Goal: Task Accomplishment & Management: Manage account settings

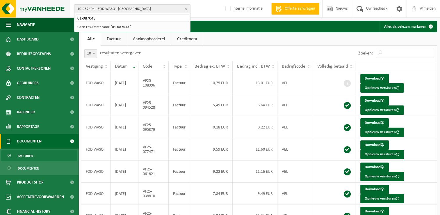
drag, startPoint x: 101, startPoint y: 18, endPoint x: 55, endPoint y: 6, distance: 47.5
click at [55, 6] on div "10-937494 - FOD WASO - ANDERLECHT 01-087043 10-937494 - FOD WASO - ANDERLECHT G…" at bounding box center [220, 9] width 440 height 18
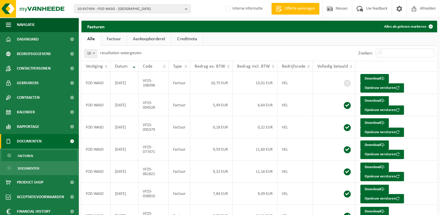
click at [94, 9] on span "10-937494 - FOD WASO - [GEOGRAPHIC_DATA]" at bounding box center [129, 9] width 105 height 9
paste input "01-056885"
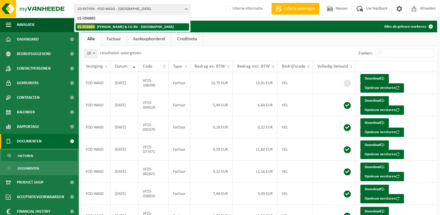
type input "01-056885"
click at [108, 28] on strong "01-056885 - [PERSON_NAME] & CO BV - [GEOGRAPHIC_DATA]" at bounding box center [125, 26] width 96 height 4
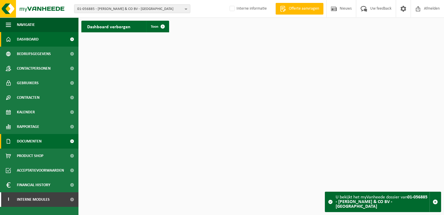
click at [30, 138] on span "Documenten" at bounding box center [29, 141] width 25 height 15
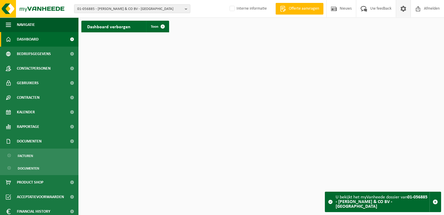
click at [408, 10] on link at bounding box center [403, 8] width 15 height 17
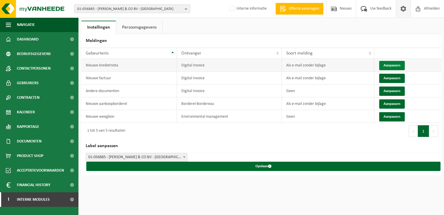
click at [389, 64] on button "Aanpassen" at bounding box center [392, 65] width 26 height 9
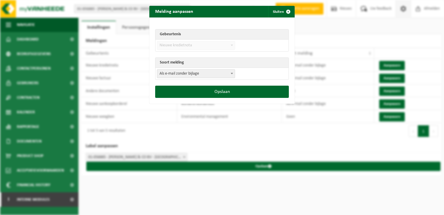
click at [191, 79] on td "Als e-mail zonder bijlage Als e-mail met bijlage Geen Als e-mail zonder bijlage" at bounding box center [222, 74] width 133 height 12
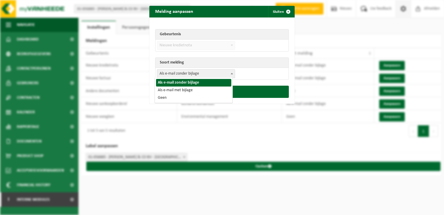
click at [179, 75] on span "Als e-mail zonder bijlage" at bounding box center [196, 73] width 78 height 8
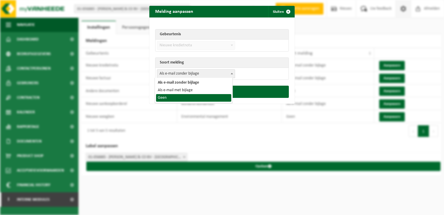
select select "1"
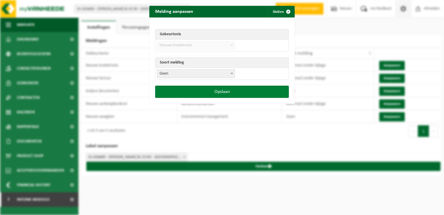
click at [216, 91] on button "Opslaan" at bounding box center [222, 91] width 134 height 12
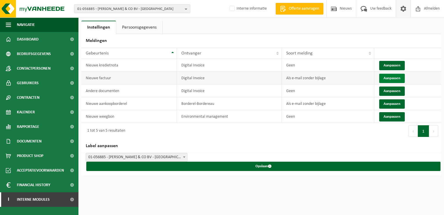
click at [392, 79] on button "Aanpassen" at bounding box center [392, 78] width 26 height 9
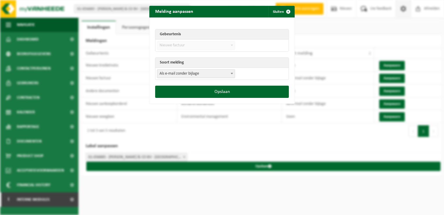
click at [215, 70] on span "Als e-mail zonder bijlage" at bounding box center [196, 73] width 78 height 8
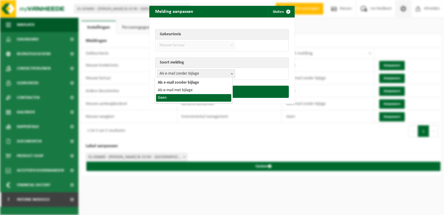
select select "1"
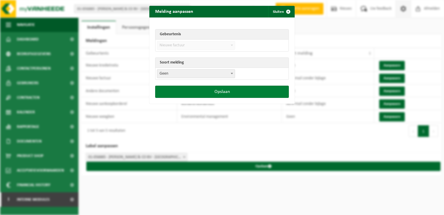
click at [233, 93] on button "Opslaan" at bounding box center [222, 91] width 134 height 12
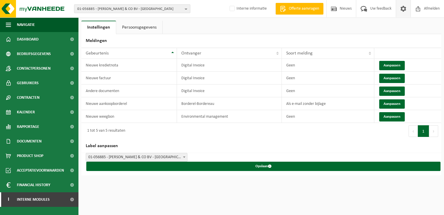
click at [108, 12] on span "01-056885 - JANSSEN LEON & CO BV - GENT" at bounding box center [129, 9] width 105 height 9
paste input "03-052819"
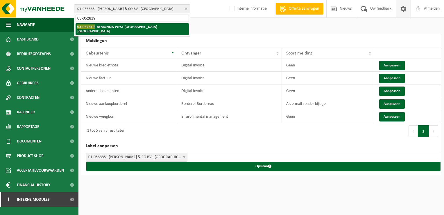
type input "03-052819"
click at [107, 28] on strong "03-052819 - REMONDIS WEST-VLAANDEREN - OOSTENDE" at bounding box center [118, 28] width 82 height 9
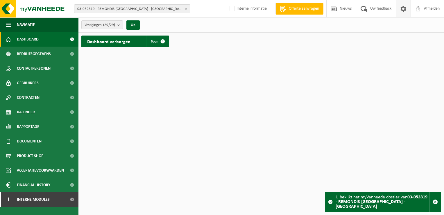
click at [402, 13] on span at bounding box center [403, 8] width 9 height 17
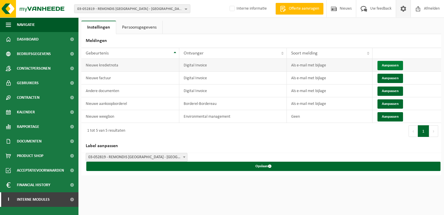
click at [387, 65] on button "Aanpassen" at bounding box center [391, 65] width 26 height 9
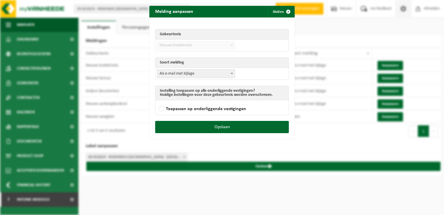
click at [179, 75] on span "Als e-mail met bijlage" at bounding box center [196, 73] width 78 height 8
select select "1"
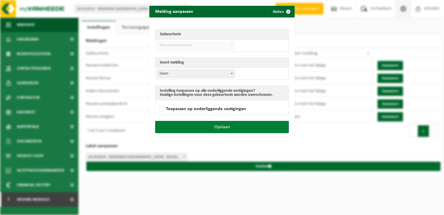
click at [236, 126] on button "Opslaan" at bounding box center [222, 127] width 134 height 12
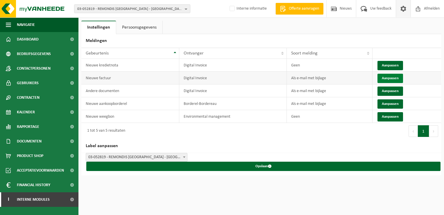
click at [383, 77] on button "Aanpassen" at bounding box center [391, 78] width 26 height 9
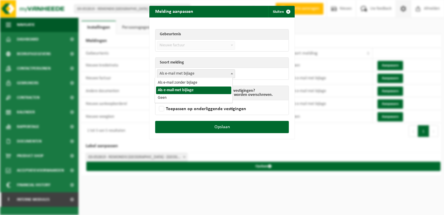
click at [194, 74] on span "Als e-mail met bijlage" at bounding box center [196, 73] width 78 height 8
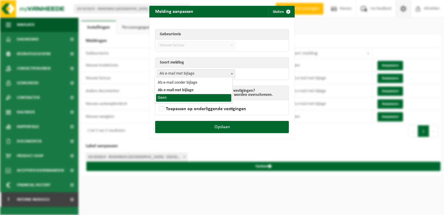
select select "1"
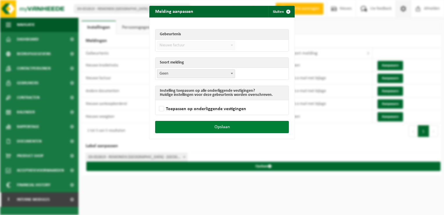
click at [238, 128] on button "Opslaan" at bounding box center [222, 127] width 134 height 12
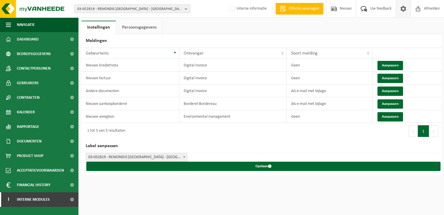
click at [121, 7] on span "03-052819 - REMONDIS WEST-VLAANDEREN - OOSTENDE" at bounding box center [129, 9] width 105 height 9
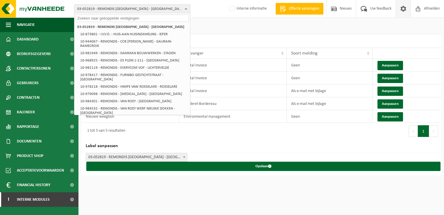
paste input "10-812428"
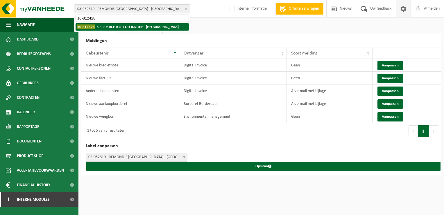
type input "10-812428"
click at [117, 27] on strong "10-812428 - SPF JUSTICE-JUS- FOD JUSTITIE - BRUXELLES" at bounding box center [127, 26] width 101 height 4
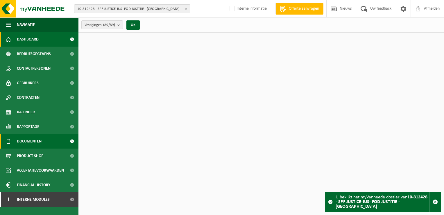
click at [44, 140] on link "Documenten" at bounding box center [39, 141] width 79 height 15
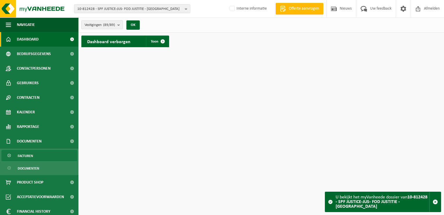
click at [42, 156] on link "Facturen" at bounding box center [39, 155] width 76 height 11
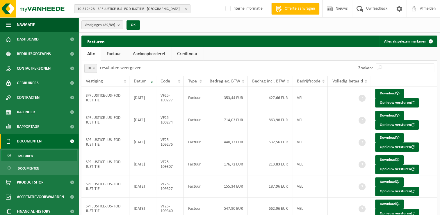
click at [183, 55] on link "Creditnota" at bounding box center [187, 53] width 32 height 13
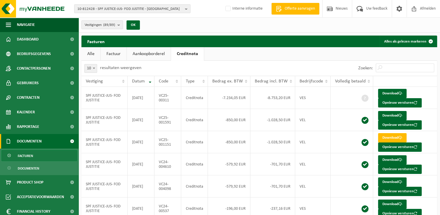
click at [97, 4] on div "10-812428 - SPF JUSTICE-JUS- FOD JUSTITIE - BRUXELLES 10-812428 - SPF JUSTICE-J…" at bounding box center [220, 9] width 440 height 18
click at [110, 10] on span "10-812428 - SPF JUSTICE-JUS- FOD JUSTITIE - BRUXELLES" at bounding box center [129, 9] width 105 height 9
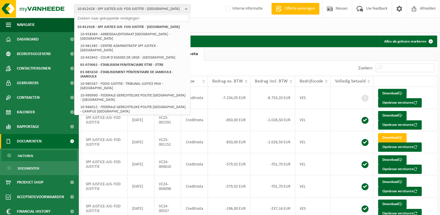
paste input "10-954731"
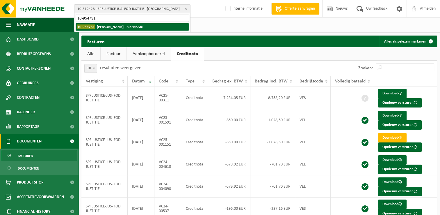
type input "10-954731"
click at [109, 29] on li "10-954731 - TRISTAN M MENUISERIE - RIXENSART" at bounding box center [132, 26] width 113 height 7
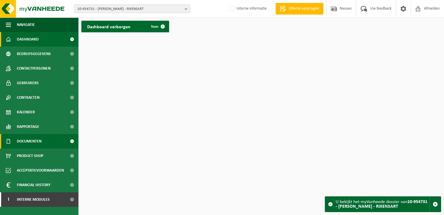
click at [45, 141] on link "Documenten" at bounding box center [39, 141] width 79 height 15
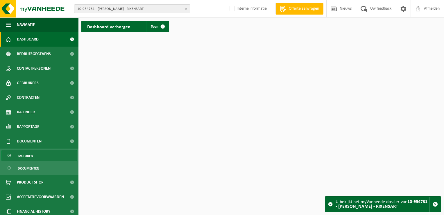
click at [44, 154] on link "Facturen" at bounding box center [39, 155] width 76 height 11
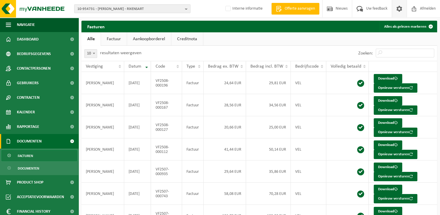
click at [400, 7] on span at bounding box center [399, 8] width 9 height 17
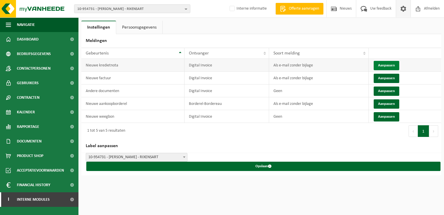
click at [388, 64] on button "Aanpassen" at bounding box center [387, 65] width 26 height 9
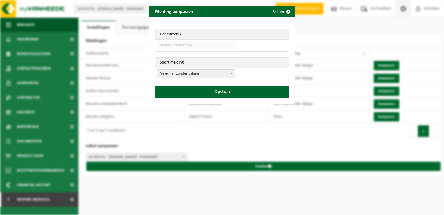
click at [183, 72] on span "Als e-mail zonder bijlage" at bounding box center [196, 73] width 78 height 8
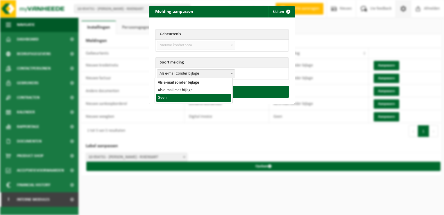
select select "1"
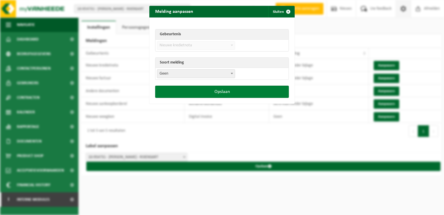
click at [210, 89] on button "Opslaan" at bounding box center [222, 91] width 134 height 12
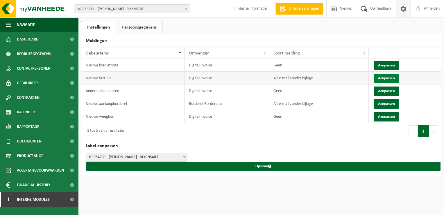
click at [387, 77] on button "Aanpassen" at bounding box center [387, 78] width 26 height 9
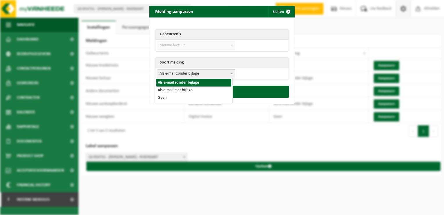
click at [184, 70] on span "Als e-mail zonder bijlage" at bounding box center [196, 73] width 78 height 8
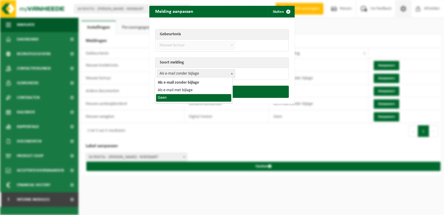
select select "1"
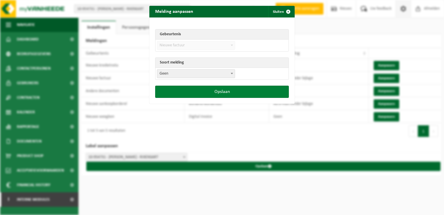
click at [222, 94] on button "Opslaan" at bounding box center [222, 91] width 134 height 12
